Goal: Information Seeking & Learning: Learn about a topic

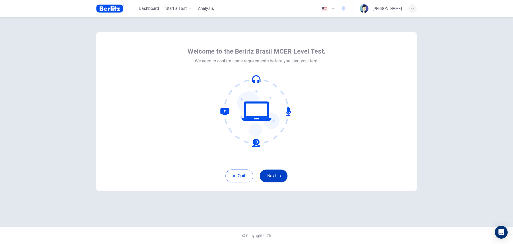
click at [272, 175] on button "Next" at bounding box center [274, 175] width 28 height 13
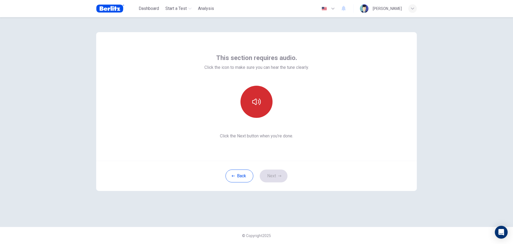
click at [258, 97] on icon "button" at bounding box center [256, 101] width 9 height 9
click at [259, 100] on icon "button" at bounding box center [256, 101] width 9 height 9
click at [261, 104] on button "button" at bounding box center [257, 102] width 32 height 32
click at [274, 174] on button "Next" at bounding box center [274, 175] width 28 height 13
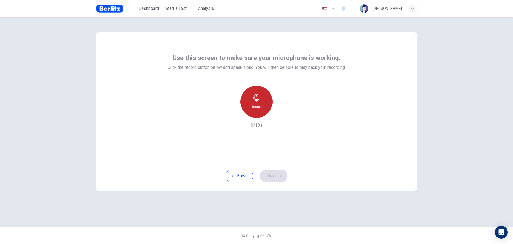
click at [266, 104] on div "Record" at bounding box center [257, 102] width 32 height 32
click at [276, 175] on button "Next" at bounding box center [274, 175] width 28 height 13
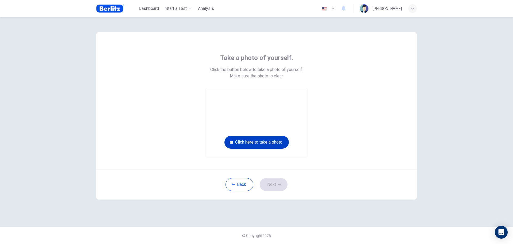
click at [261, 143] on button "Click here to take a photo" at bounding box center [257, 142] width 64 height 13
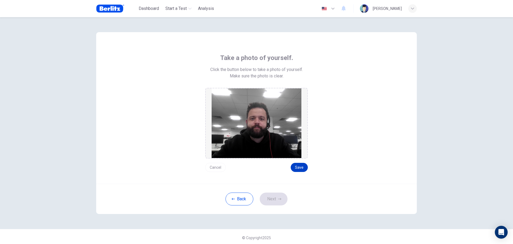
click at [298, 166] on button "Save" at bounding box center [299, 167] width 17 height 9
click at [278, 199] on icon "button" at bounding box center [279, 198] width 3 height 3
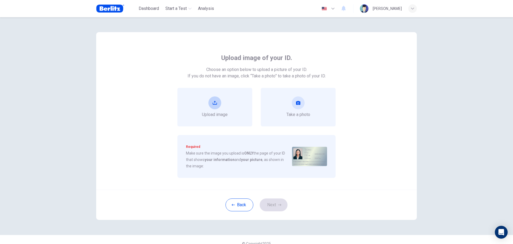
click at [213, 101] on icon "upload" at bounding box center [215, 103] width 4 height 4
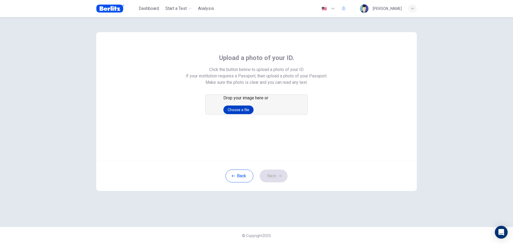
click at [250, 114] on button "Choose a file" at bounding box center [239, 109] width 30 height 9
click at [253, 114] on button "Choose a file" at bounding box center [239, 109] width 30 height 9
click at [254, 114] on button "Choose a file" at bounding box center [239, 109] width 30 height 9
click at [256, 114] on div "Drop your image here or Choose a file" at bounding box center [257, 104] width 66 height 19
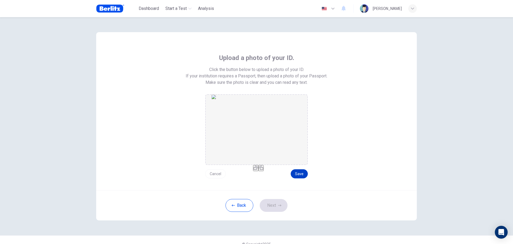
click at [295, 177] on button "Save" at bounding box center [299, 173] width 17 height 9
click at [270, 203] on button "Next" at bounding box center [274, 205] width 28 height 13
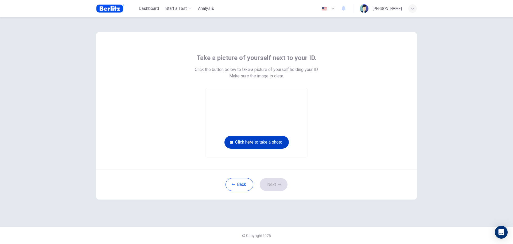
click at [261, 144] on button "Click here to take a photo" at bounding box center [257, 142] width 64 height 13
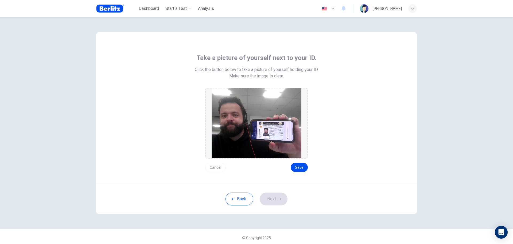
click at [299, 172] on div "Take a picture of yourself next to your ID. Click the button below to take a pi…" at bounding box center [256, 107] width 321 height 151
click at [299, 163] on button "Save" at bounding box center [299, 167] width 17 height 9
click at [270, 205] on button "Next" at bounding box center [274, 198] width 28 height 13
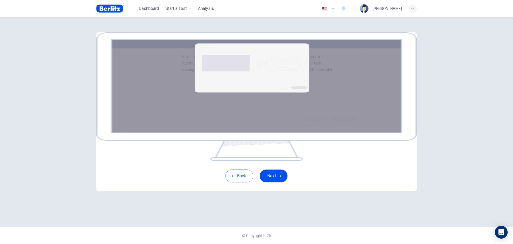
scroll to position [34, 0]
click at [275, 182] on button "Next" at bounding box center [274, 175] width 28 height 13
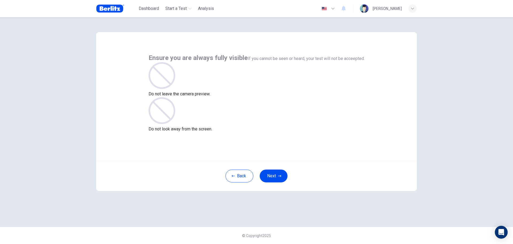
scroll to position [0, 0]
click at [271, 176] on button "Next" at bounding box center [274, 175] width 28 height 13
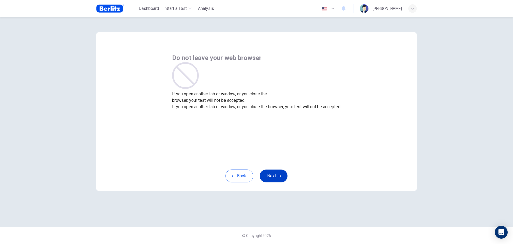
click at [281, 176] on icon "button" at bounding box center [279, 175] width 3 height 3
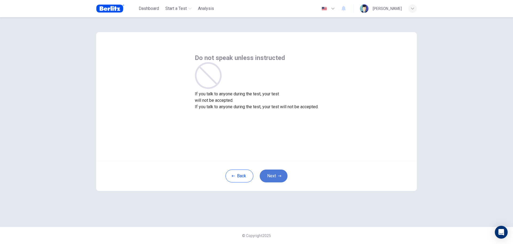
click at [273, 174] on button "Next" at bounding box center [274, 175] width 28 height 13
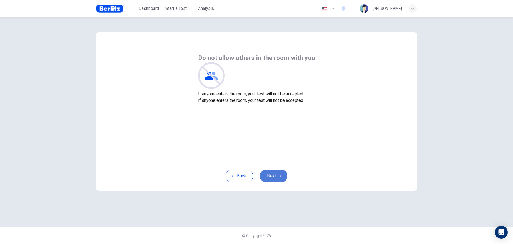
click at [273, 174] on button "Next" at bounding box center [274, 175] width 28 height 13
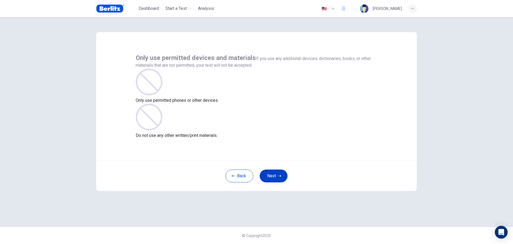
click at [273, 176] on button "Next" at bounding box center [274, 175] width 28 height 13
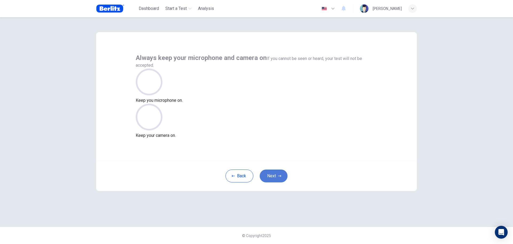
click at [273, 176] on button "Next" at bounding box center [274, 175] width 28 height 13
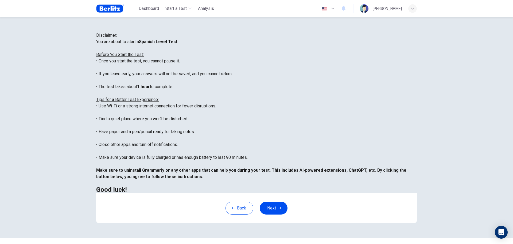
scroll to position [54, 0]
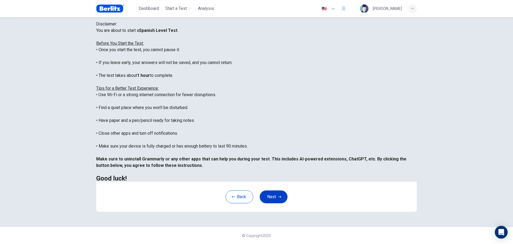
click at [274, 197] on button "Next" at bounding box center [274, 196] width 28 height 13
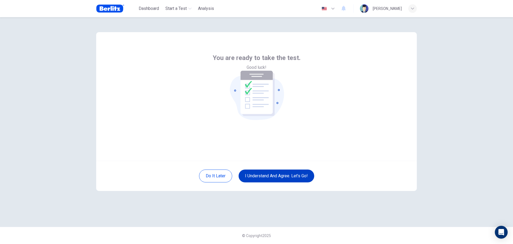
scroll to position [0, 0]
click at [278, 177] on button "I understand and agree. Let’s go!" at bounding box center [277, 175] width 76 height 13
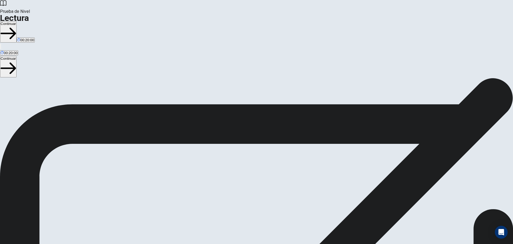
click at [17, 21] on button "Continuar" at bounding box center [8, 31] width 17 height 21
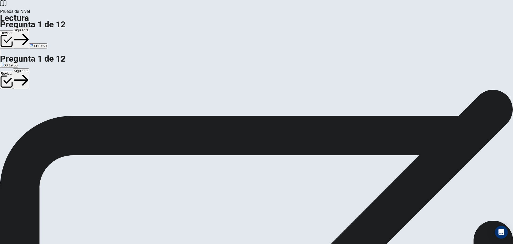
scroll to position [25, 0]
drag, startPoint x: 302, startPoint y: 133, endPoint x: 342, endPoint y: 151, distance: 43.1
drag, startPoint x: 328, startPoint y: 144, endPoint x: 375, endPoint y: 166, distance: 51.7
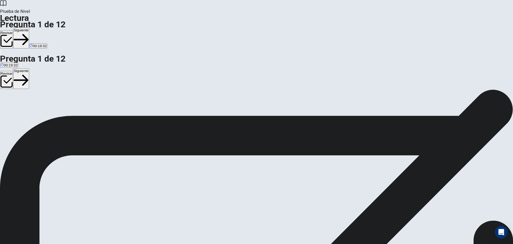
click at [29, 28] on button "Siguiente" at bounding box center [21, 38] width 16 height 21
click at [13, 30] on button "Revisar" at bounding box center [6, 39] width 13 height 18
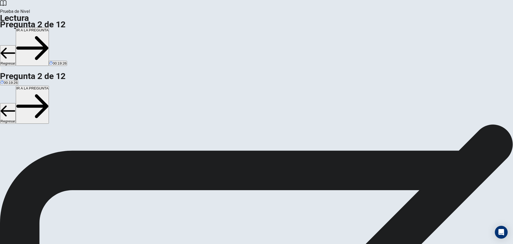
scroll to position [26, 0]
click at [49, 28] on button "IR A LA PREGUNTA" at bounding box center [32, 47] width 33 height 38
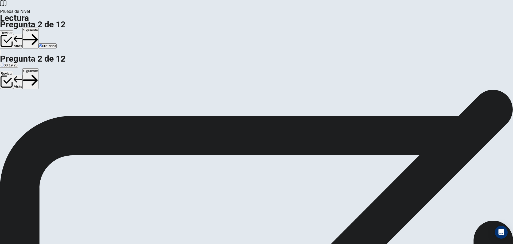
scroll to position [0, 0]
drag, startPoint x: 134, startPoint y: 55, endPoint x: 163, endPoint y: 60, distance: 29.1
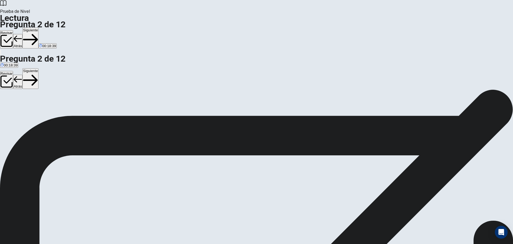
click at [39, 28] on button "Siguiente" at bounding box center [30, 38] width 16 height 21
drag, startPoint x: 149, startPoint y: 54, endPoint x: 233, endPoint y: 51, distance: 84.3
drag, startPoint x: 290, startPoint y: 116, endPoint x: 378, endPoint y: 118, distance: 88.0
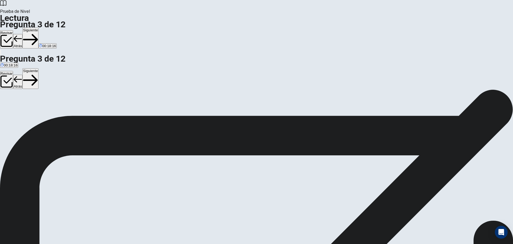
click at [39, 28] on button "Siguiente" at bounding box center [30, 38] width 16 height 21
drag, startPoint x: 114, startPoint y: 80, endPoint x: 196, endPoint y: 89, distance: 83.1
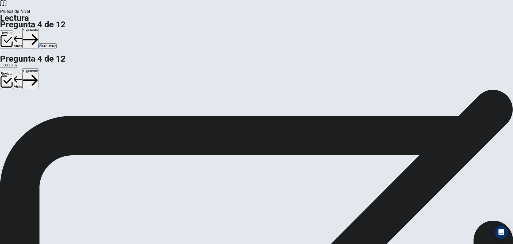
drag, startPoint x: 277, startPoint y: 139, endPoint x: 320, endPoint y: 139, distance: 42.5
click at [39, 28] on button "Siguiente" at bounding box center [30, 38] width 16 height 21
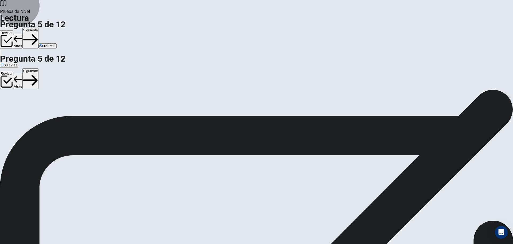
click at [39, 28] on button "Siguiente" at bounding box center [30, 38] width 16 height 21
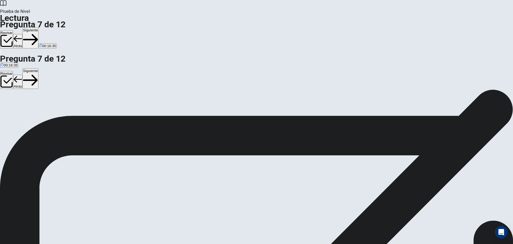
click at [39, 28] on button "Siguiente" at bounding box center [30, 38] width 16 height 21
drag, startPoint x: 114, startPoint y: 55, endPoint x: 186, endPoint y: 56, distance: 72.8
click at [39, 28] on button "Siguiente" at bounding box center [30, 38] width 16 height 21
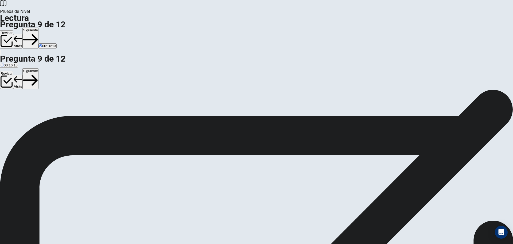
drag, startPoint x: 147, startPoint y: 55, endPoint x: 194, endPoint y: 55, distance: 47.6
click at [39, 28] on button "Siguiente" at bounding box center [30, 38] width 16 height 21
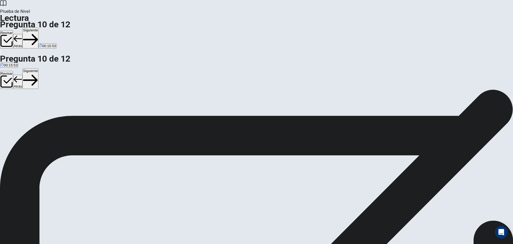
scroll to position [3, 0]
click at [39, 28] on button "Siguiente" at bounding box center [30, 38] width 16 height 21
drag, startPoint x: 153, startPoint y: 52, endPoint x: 177, endPoint y: 56, distance: 24.4
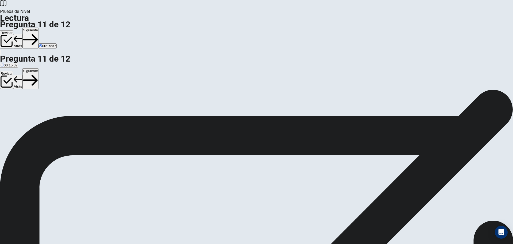
scroll to position [25, 0]
click at [39, 28] on button "Siguiente" at bounding box center [30, 38] width 16 height 21
drag, startPoint x: 138, startPoint y: 65, endPoint x: 196, endPoint y: 67, distance: 57.8
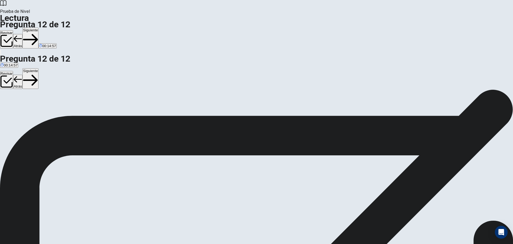
scroll to position [0, 0]
drag, startPoint x: 149, startPoint y: 155, endPoint x: 245, endPoint y: 154, distance: 96.0
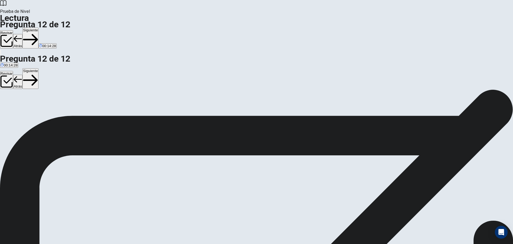
scroll to position [54, 0]
drag, startPoint x: 148, startPoint y: 142, endPoint x: 237, endPoint y: 151, distance: 89.0
drag, startPoint x: 152, startPoint y: 134, endPoint x: 228, endPoint y: 132, distance: 75.5
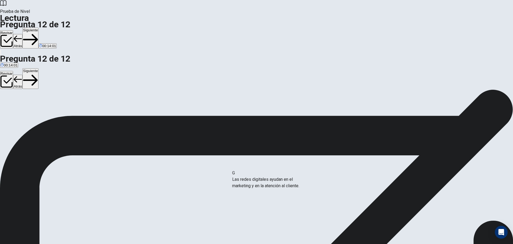
drag, startPoint x: 144, startPoint y: 187, endPoint x: 279, endPoint y: 183, distance: 134.6
drag, startPoint x: 256, startPoint y: 134, endPoint x: 126, endPoint y: 136, distance: 130.3
drag, startPoint x: 182, startPoint y: 187, endPoint x: 252, endPoint y: 178, distance: 70.4
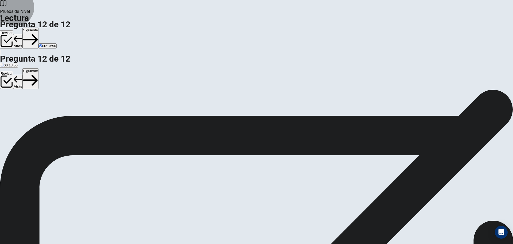
click at [39, 28] on button "Siguiente" at bounding box center [30, 38] width 16 height 21
drag, startPoint x: 207, startPoint y: 94, endPoint x: 263, endPoint y: 121, distance: 62.9
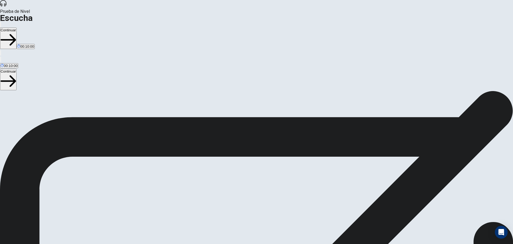
scroll to position [26, 0]
click at [17, 28] on button "Continuar" at bounding box center [8, 38] width 17 height 21
click at [303, 14] on span at bounding box center [303, 14] width 0 height 0
type input "*"
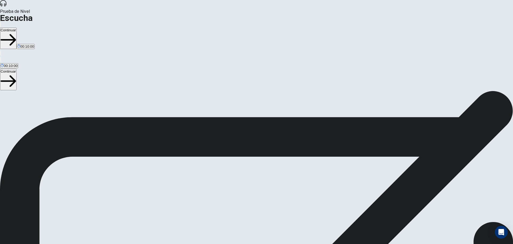
drag, startPoint x: 321, startPoint y: 20, endPoint x: 332, endPoint y: 21, distance: 11.1
click at [332, 21] on body "This site uses cookies, as explained in our Privacy Policy . If you agree to th…" at bounding box center [256, 122] width 513 height 244
click at [17, 28] on button "Continuar" at bounding box center [8, 38] width 17 height 21
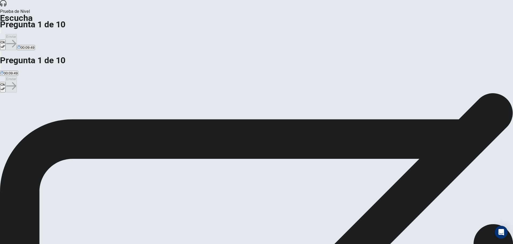
click at [6, 40] on button "Ok" at bounding box center [3, 45] width 6 height 10
click at [6, 6] on icon at bounding box center [3, 3] width 6 height 6
click at [227, 28] on div at bounding box center [256, 28] width 513 height 0
click at [316, 28] on div "Ok Enviar 00:09:42" at bounding box center [256, 39] width 513 height 23
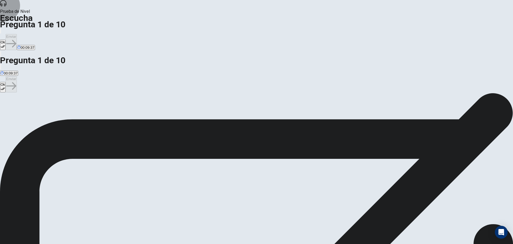
click at [6, 40] on button "Ok" at bounding box center [3, 45] width 6 height 10
click at [256, 6] on div "Prueba de [PERSON_NAME] Pregunta 1 de 10 Ok Enviar 00:09:36" at bounding box center [256, 28] width 513 height 57
click at [17, 34] on button "Enviar" at bounding box center [11, 42] width 11 height 16
click at [7, 55] on icon "button" at bounding box center [4, 58] width 6 height 6
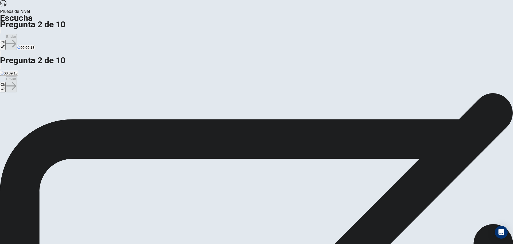
click at [197, 21] on h1 "Pregunta 2 de 10" at bounding box center [256, 24] width 513 height 6
click at [503, 232] on icon "Open Intercom Messenger" at bounding box center [502, 231] width 6 height 7
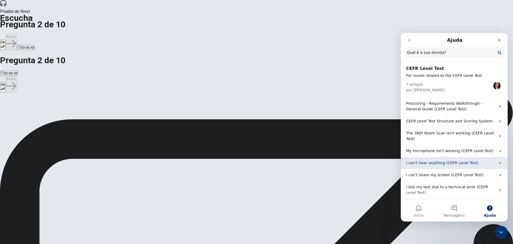
click at [455, 160] on p "I can't hear anything (CEFR Level Test)" at bounding box center [452, 163] width 90 height 6
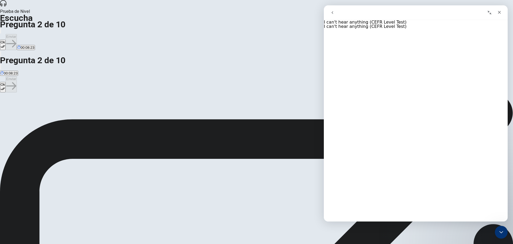
click at [331, 11] on icon "go back" at bounding box center [333, 12] width 4 height 4
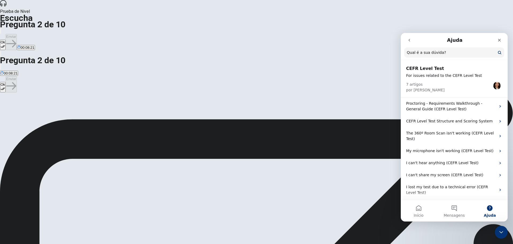
click at [419, 70] on h2 "CEFR Level Test" at bounding box center [455, 68] width 96 height 6
click at [434, 79] on div "7 artigos por [PERSON_NAME]" at bounding box center [455, 85] width 96 height 14
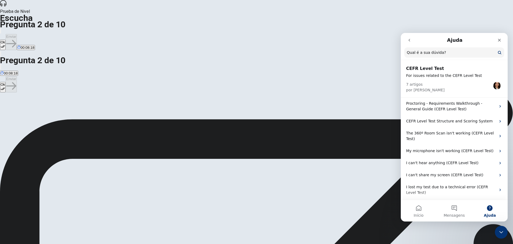
click at [431, 53] on input "Qual é a sua dúvida?" at bounding box center [455, 52] width 100 height 10
type input "**********"
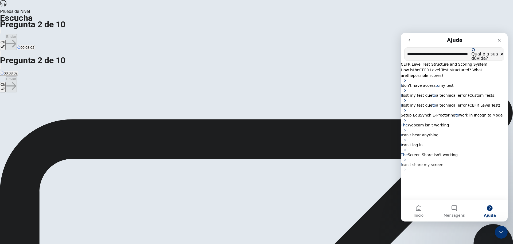
scroll to position [8, 0]
click at [499, 39] on icon "Fechar" at bounding box center [500, 40] width 3 height 3
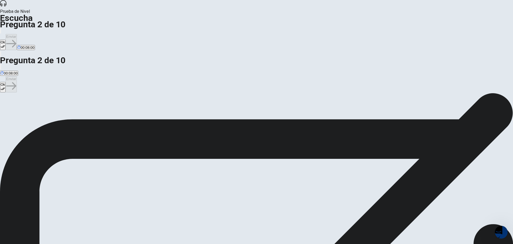
scroll to position [0, 0]
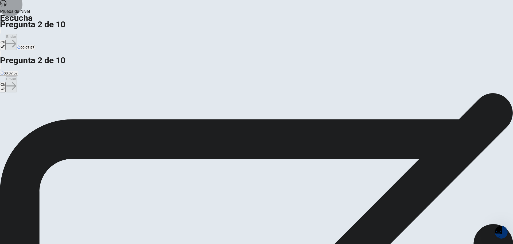
click at [6, 40] on button "Ok" at bounding box center [3, 45] width 6 height 10
click at [17, 34] on button "Enviar" at bounding box center [11, 42] width 11 height 16
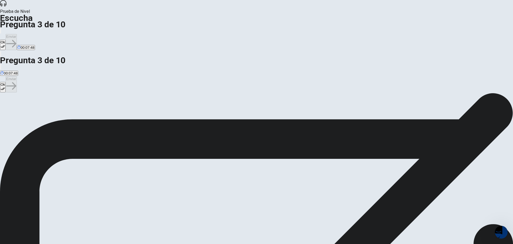
click at [6, 40] on button "Ok" at bounding box center [3, 45] width 6 height 10
click at [345, 28] on div "Ok Enviar 00:07:47" at bounding box center [256, 42] width 513 height 29
click at [17, 34] on button "Enviar" at bounding box center [11, 42] width 11 height 16
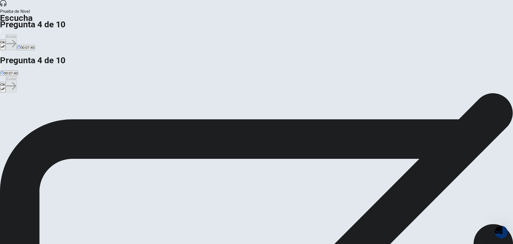
click at [6, 40] on button "Ok" at bounding box center [3, 45] width 6 height 10
click at [17, 34] on button "Enviar" at bounding box center [11, 42] width 11 height 16
drag, startPoint x: 184, startPoint y: 66, endPoint x: 246, endPoint y: 68, distance: 62.1
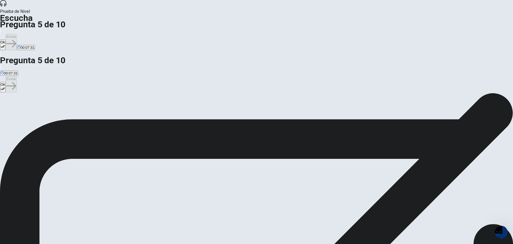
click at [5, 44] on icon "button" at bounding box center [3, 46] width 5 height 5
click at [17, 34] on button "Enviar" at bounding box center [11, 42] width 11 height 16
drag, startPoint x: 411, startPoint y: 9, endPoint x: 297, endPoint y: 27, distance: 115.7
click at [1, 51] on button "button" at bounding box center [0, 53] width 1 height 5
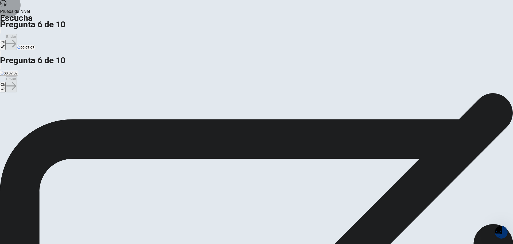
click at [6, 40] on button "Ok" at bounding box center [3, 45] width 6 height 10
click at [17, 34] on button "Enviar" at bounding box center [11, 42] width 11 height 16
click at [6, 40] on button "Ok" at bounding box center [3, 45] width 6 height 10
click at [17, 34] on button "Enviar" at bounding box center [11, 42] width 11 height 16
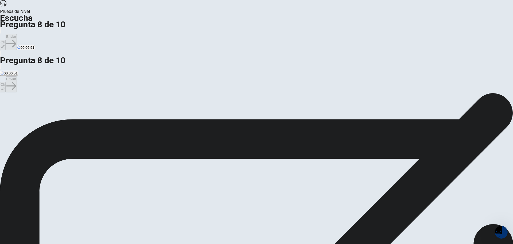
click at [6, 40] on button "Ok" at bounding box center [3, 45] width 6 height 10
click at [17, 34] on button "Enviar" at bounding box center [11, 42] width 11 height 16
click at [6, 40] on button "Ok" at bounding box center [3, 45] width 6 height 10
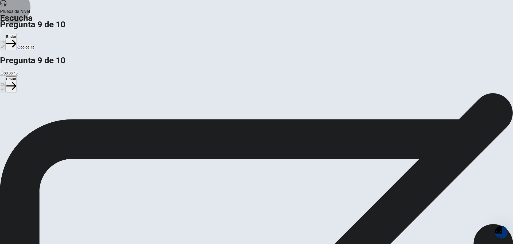
click at [17, 34] on button "Enviar" at bounding box center [11, 42] width 11 height 16
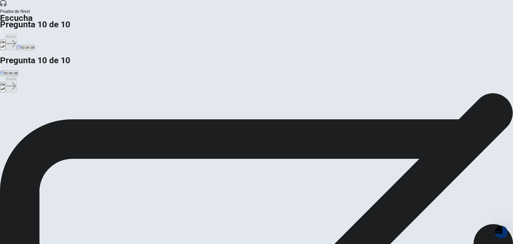
click at [6, 40] on button "Ok" at bounding box center [3, 45] width 6 height 10
click at [17, 34] on button "Enviar" at bounding box center [11, 42] width 11 height 16
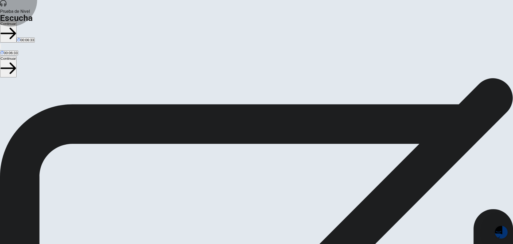
click at [17, 21] on button "Continuar" at bounding box center [8, 31] width 17 height 21
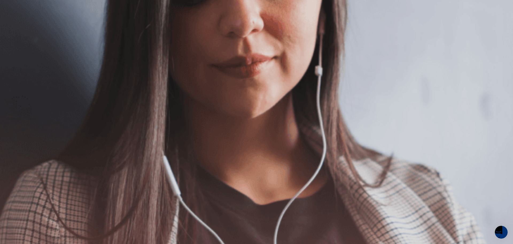
scroll to position [35, 0]
click at [17, 28] on button "Continuar" at bounding box center [8, 38] width 17 height 21
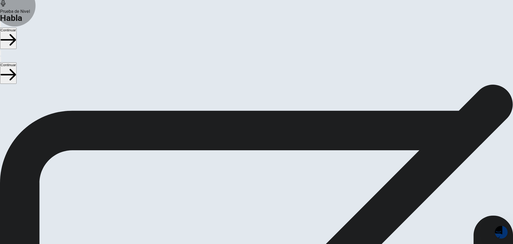
click at [17, 28] on button "Continuar" at bounding box center [8, 38] width 17 height 21
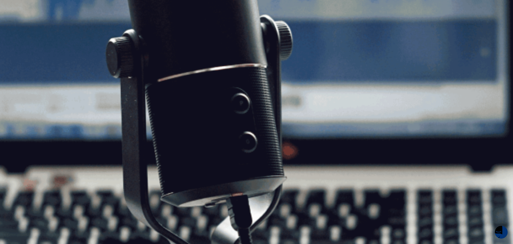
drag, startPoint x: 130, startPoint y: 127, endPoint x: 189, endPoint y: 131, distance: 59.8
click at [17, 28] on button "Continuar" at bounding box center [8, 38] width 17 height 21
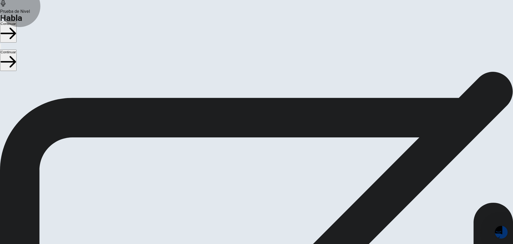
click at [17, 21] on button "Continuar" at bounding box center [8, 31] width 17 height 21
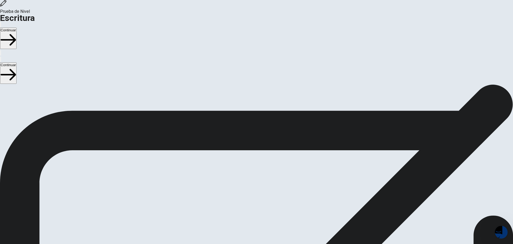
drag, startPoint x: 115, startPoint y: 80, endPoint x: 193, endPoint y: 79, distance: 78.1
drag, startPoint x: 118, startPoint y: 90, endPoint x: 159, endPoint y: 106, distance: 43.6
click at [17, 28] on button "Continuar" at bounding box center [8, 38] width 17 height 21
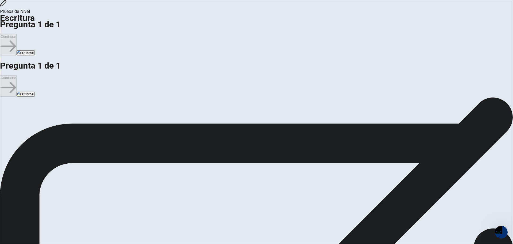
drag, startPoint x: 117, startPoint y: 119, endPoint x: 223, endPoint y: 143, distance: 108.9
paste textarea "**"
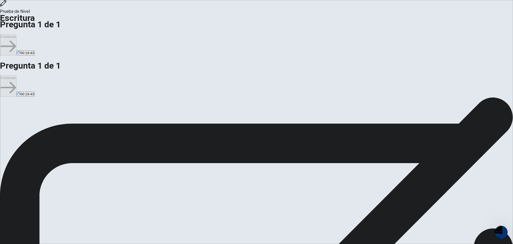
type textarea "**********"
type textarea "*"
type textarea "**********"
click at [17, 34] on button "Continuar" at bounding box center [8, 44] width 17 height 21
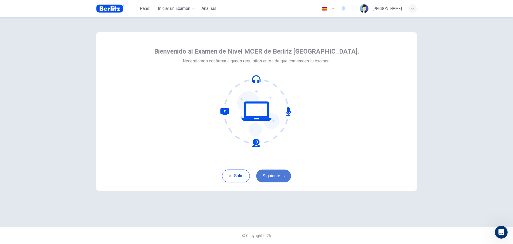
click at [282, 174] on button "Siguiente" at bounding box center [273, 175] width 35 height 13
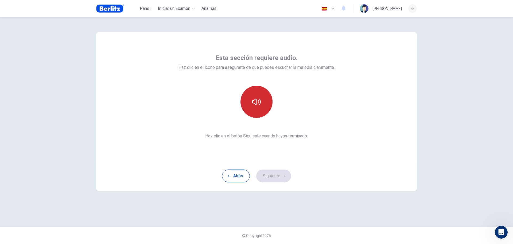
click at [256, 109] on button "button" at bounding box center [257, 102] width 32 height 32
click at [262, 173] on button "Siguiente" at bounding box center [273, 175] width 35 height 13
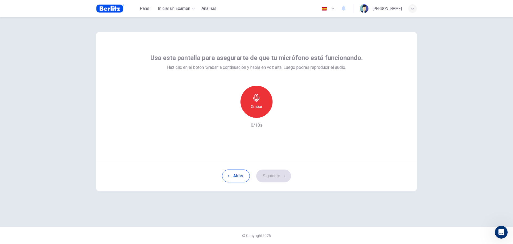
click at [260, 98] on icon "button" at bounding box center [257, 98] width 6 height 9
click at [236, 175] on button "Atrás" at bounding box center [236, 175] width 28 height 13
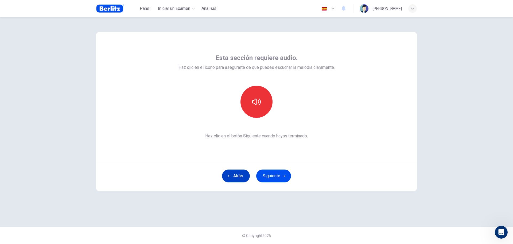
click at [236, 175] on button "Atrás" at bounding box center [236, 175] width 28 height 13
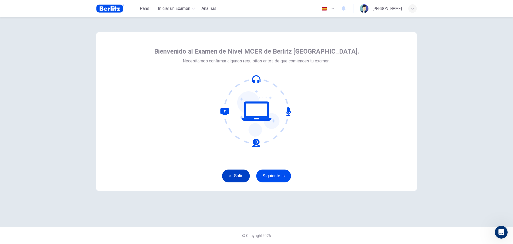
click at [236, 175] on button "Salir" at bounding box center [236, 175] width 28 height 13
